Goal: Navigation & Orientation: Find specific page/section

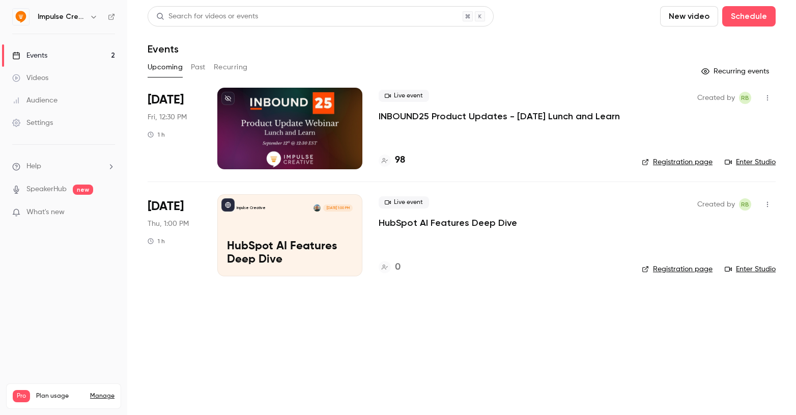
click at [303, 352] on main "Search for videos or events New video Schedule Events Upcoming Past Recurring R…" at bounding box center [461, 207] width 669 height 415
click at [576, 136] on div "Live event INBOUND25 Product Updates - [DATE] Lunch and Learn 98" at bounding box center [502, 128] width 247 height 81
click at [547, 110] on p "INBOUND25 Product Updates - [DATE] Lunch and Learn" at bounding box center [499, 116] width 241 height 12
click at [752, 161] on link "Enter Studio" at bounding box center [750, 162] width 51 height 10
